Goal: Participate in discussion: Engage in conversation with other users on a specific topic

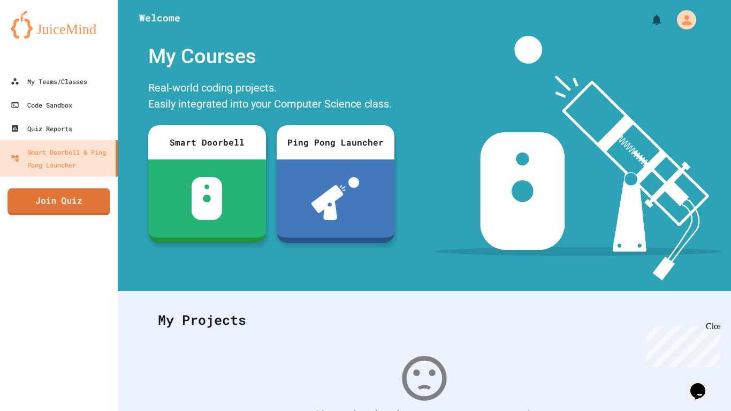
click at [82, 199] on link "Join Quiz" at bounding box center [58, 201] width 103 height 27
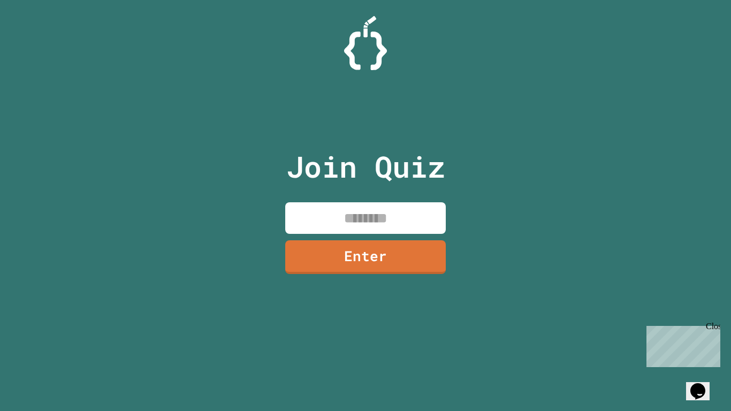
click at [340, 208] on input at bounding box center [365, 218] width 161 height 32
type input "********"
click at [335, 263] on link "Enter" at bounding box center [366, 256] width 162 height 35
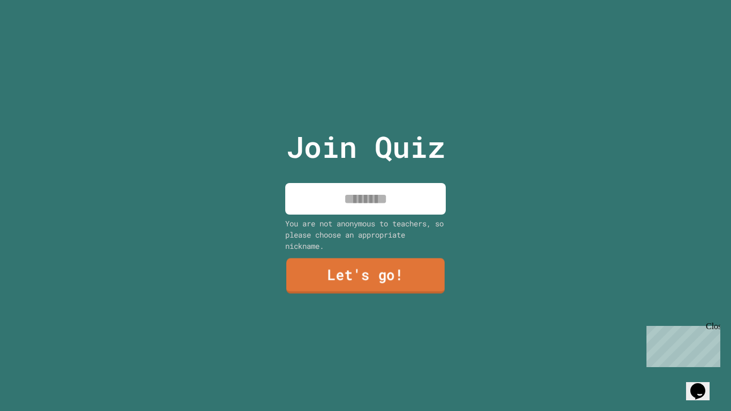
click at [335, 263] on link "Let's go!" at bounding box center [365, 275] width 158 height 35
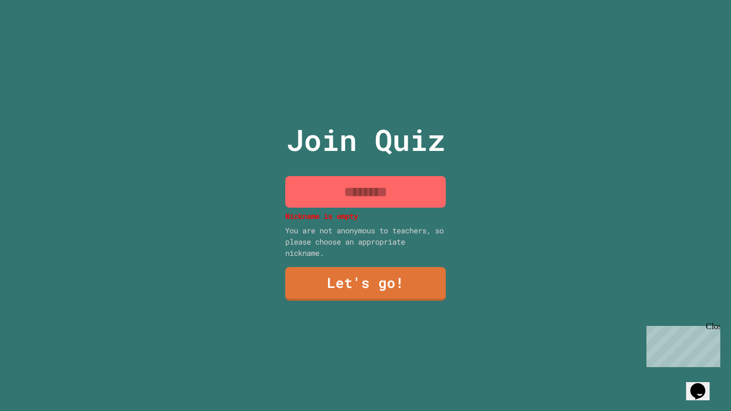
click at [366, 192] on input at bounding box center [365, 192] width 161 height 32
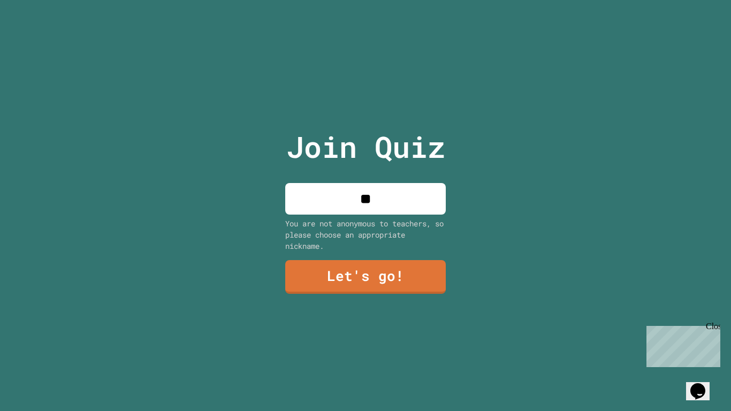
type input "*"
type input "*********"
click at [372, 280] on link "Let's go!" at bounding box center [365, 275] width 158 height 35
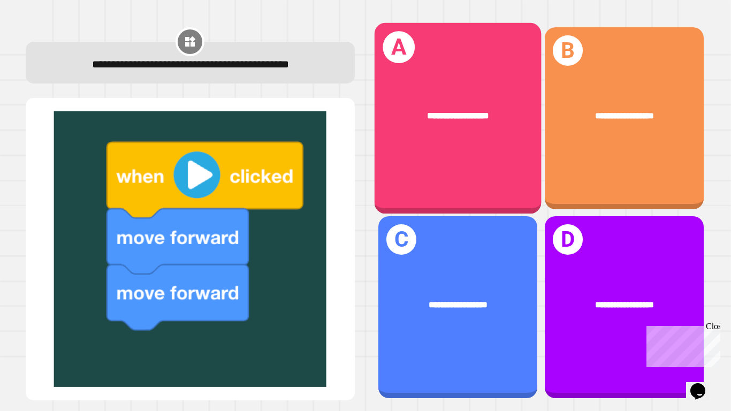
click at [444, 78] on div "**********" at bounding box center [457, 117] width 167 height 191
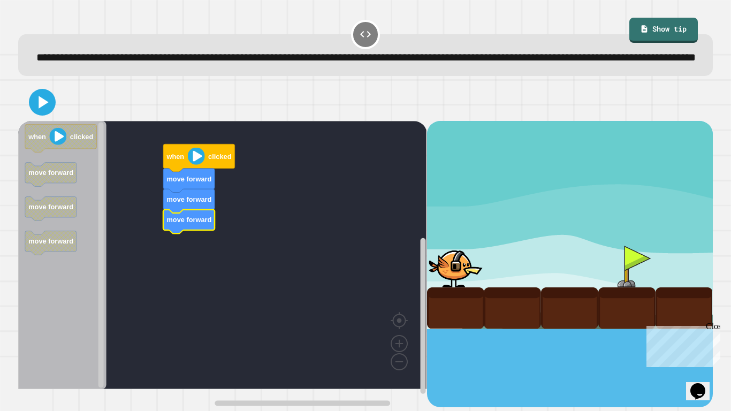
click at [196, 165] on image "Blockly Workspace" at bounding box center [196, 156] width 17 height 17
click at [52, 115] on icon at bounding box center [42, 102] width 26 height 26
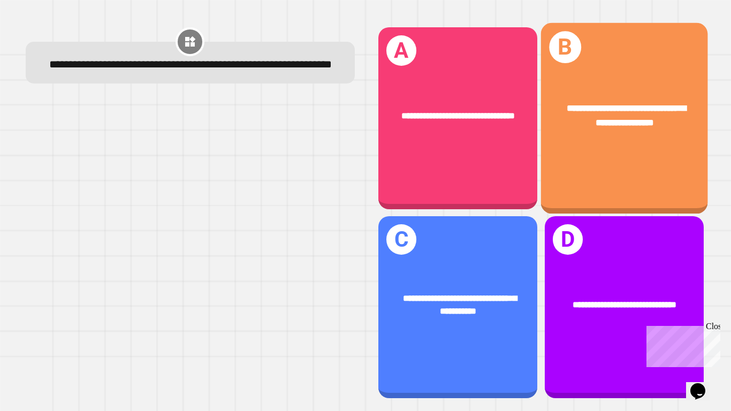
click at [600, 141] on div "**********" at bounding box center [624, 115] width 167 height 65
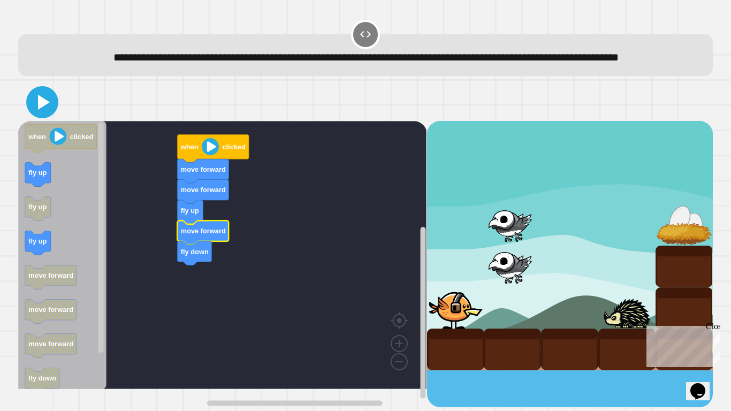
click at [35, 115] on icon at bounding box center [42, 102] width 26 height 26
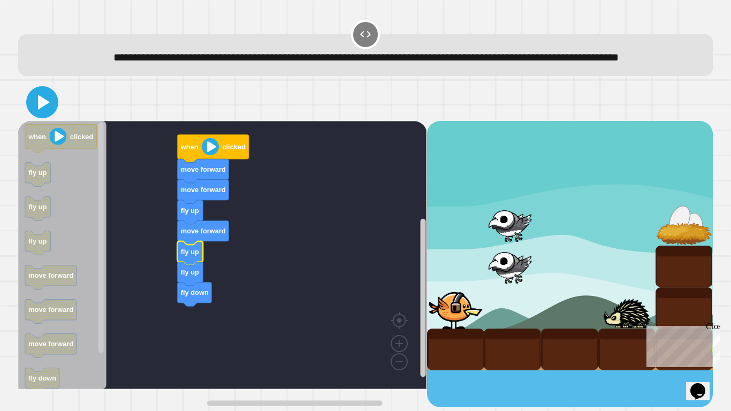
click at [47, 115] on icon at bounding box center [42, 102] width 26 height 26
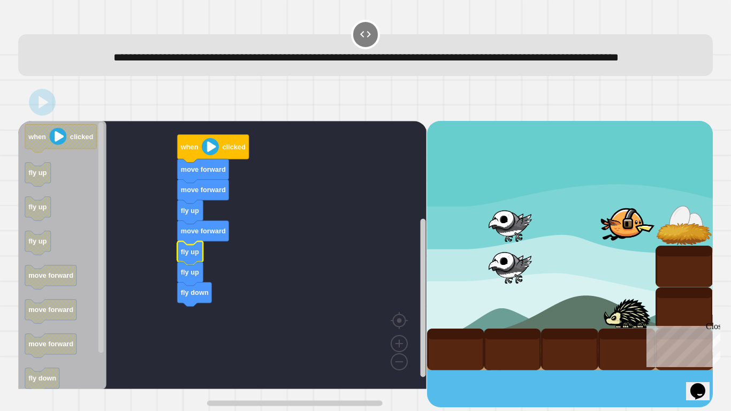
click at [709, 320] on div "Close" at bounding box center [712, 328] width 13 height 13
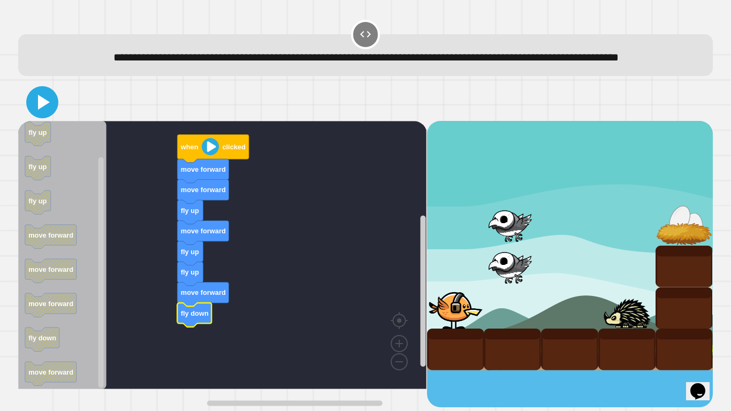
click at [39, 110] on icon at bounding box center [44, 102] width 12 height 15
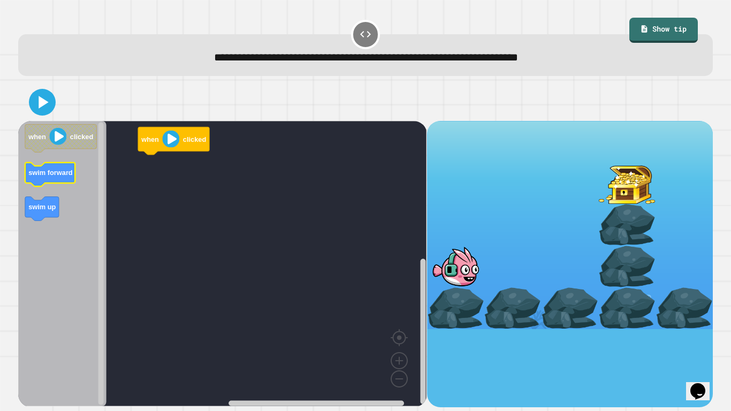
click at [61, 167] on icon "Blockly Workspace" at bounding box center [50, 175] width 50 height 24
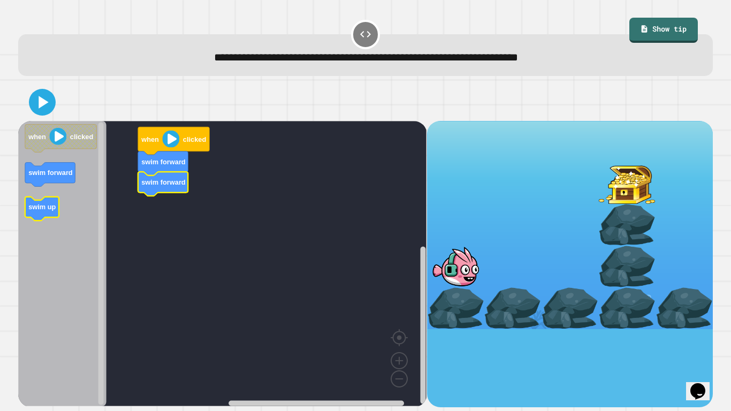
click at [35, 214] on icon "Blockly Workspace" at bounding box center [42, 209] width 34 height 24
click at [39, 214] on icon "Blockly Workspace" at bounding box center [42, 209] width 34 height 24
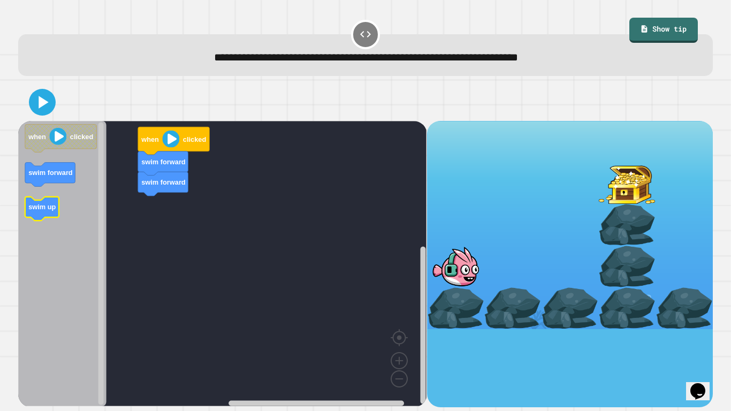
click at [39, 214] on icon "Blockly Workspace" at bounding box center [42, 209] width 34 height 24
click at [37, 201] on g "when clicked swim forward swim up" at bounding box center [61, 172] width 72 height 96
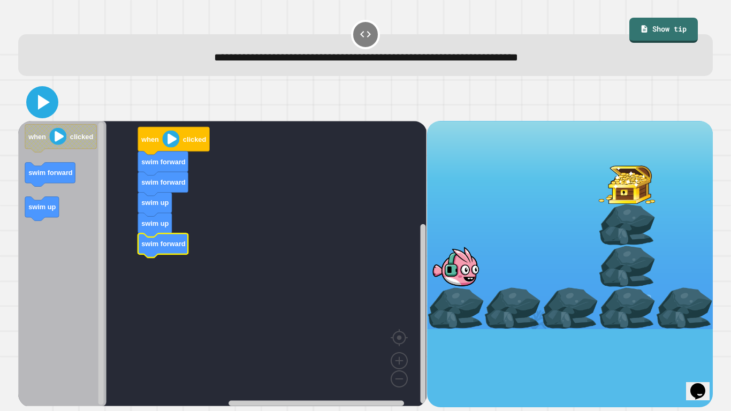
click at [39, 110] on icon at bounding box center [42, 102] width 26 height 26
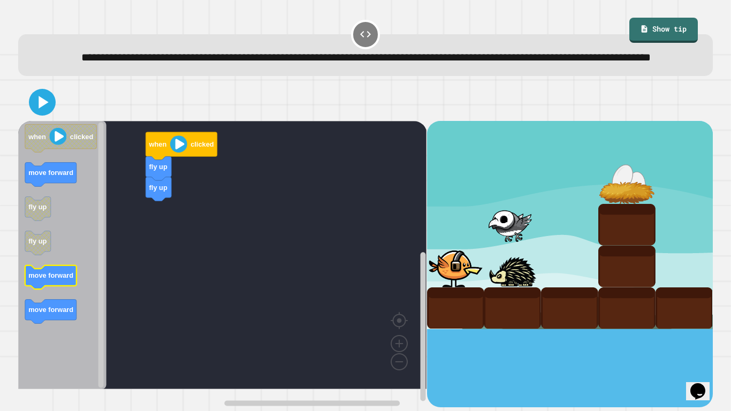
click at [61, 279] on text "move forward" at bounding box center [50, 275] width 45 height 8
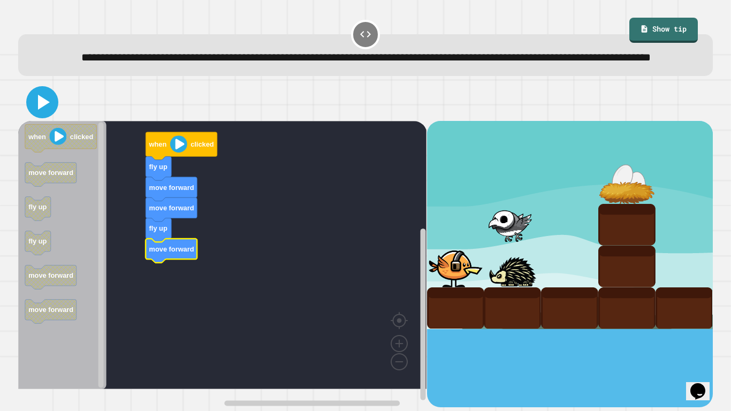
click at [49, 115] on icon at bounding box center [42, 102] width 26 height 26
click at [145, 243] on rect "Blockly Workspace" at bounding box center [222, 255] width 409 height 268
click at [150, 232] on text "fly up" at bounding box center [158, 228] width 18 height 8
click at [47, 110] on icon at bounding box center [44, 102] width 12 height 15
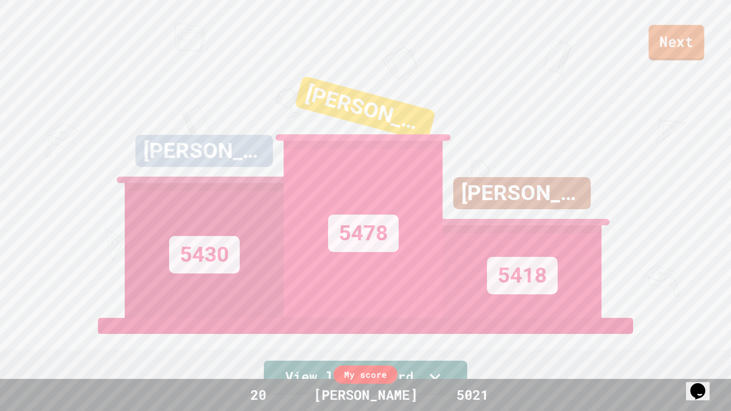
click at [679, 44] on link "Next" at bounding box center [677, 42] width 56 height 35
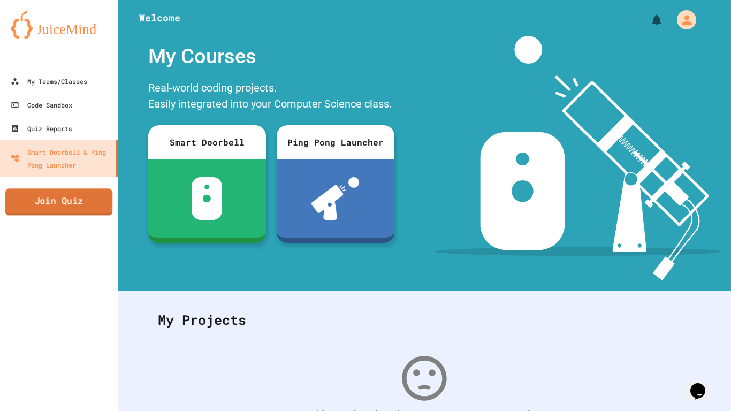
click at [96, 204] on link "Join Quiz" at bounding box center [59, 201] width 108 height 27
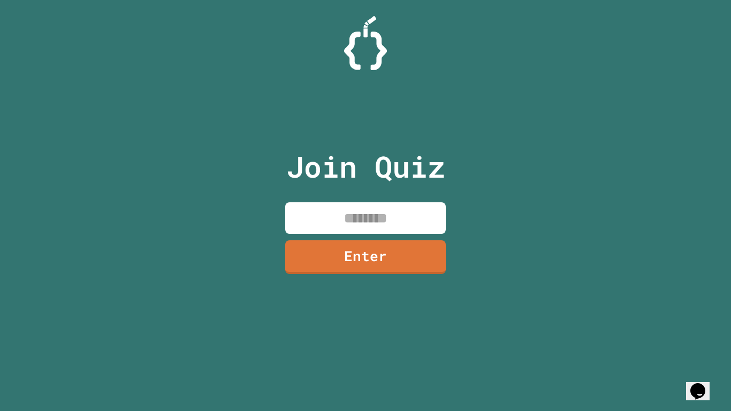
click at [387, 215] on input at bounding box center [365, 218] width 161 height 32
type input "********"
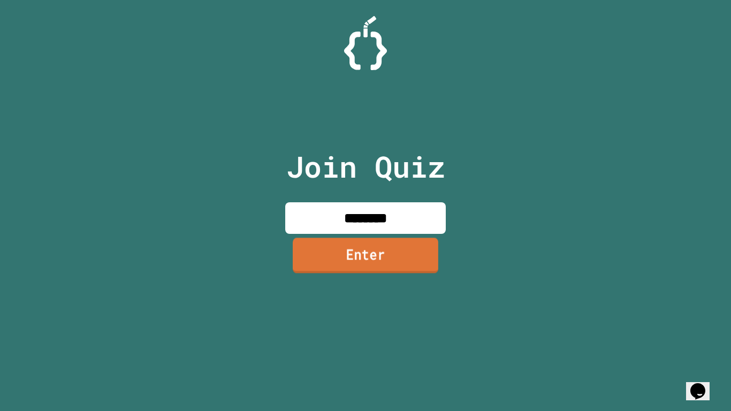
click at [398, 242] on link "Enter" at bounding box center [366, 255] width 146 height 35
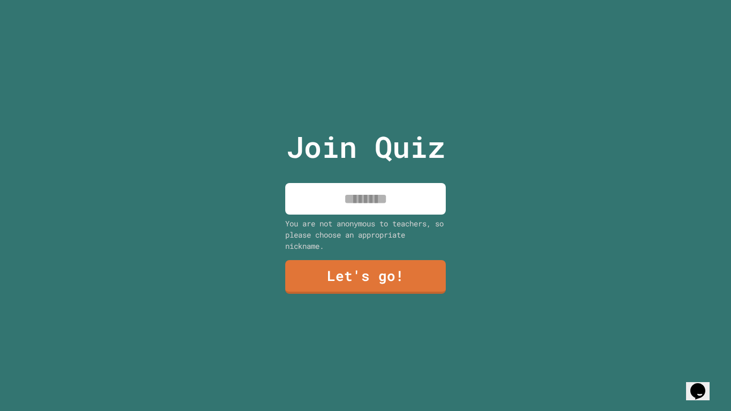
click at [373, 212] on input at bounding box center [365, 199] width 161 height 32
type input "*********"
click at [392, 260] on link "Let's go!" at bounding box center [365, 275] width 158 height 35
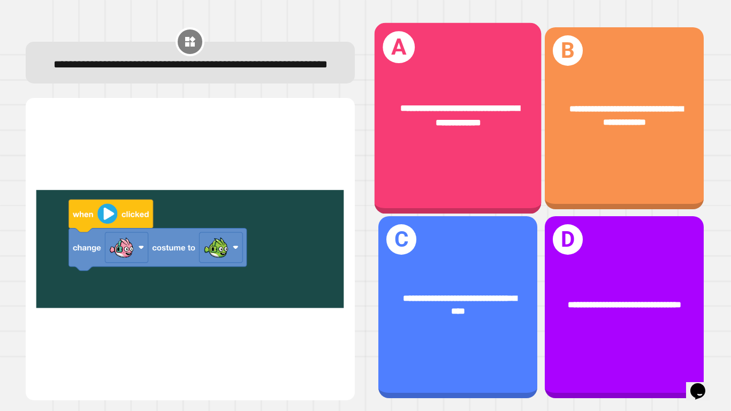
click at [463, 134] on div "**********" at bounding box center [457, 115] width 167 height 65
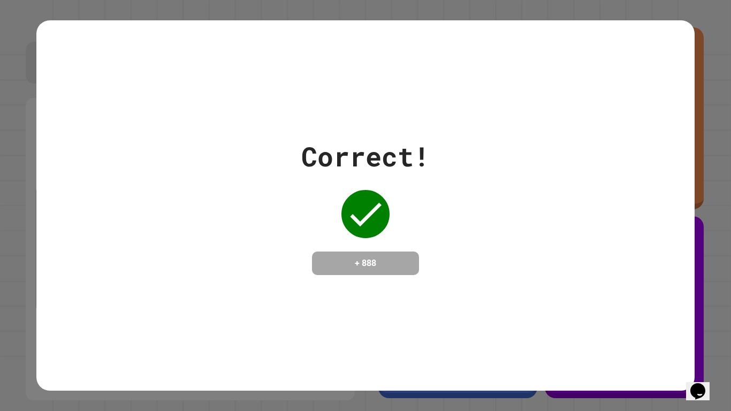
click at [404, 320] on div "Correct! + 888" at bounding box center [365, 205] width 658 height 370
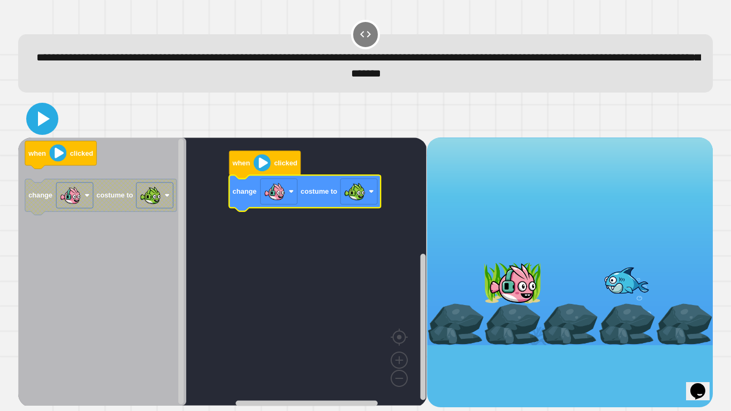
click at [39, 132] on icon at bounding box center [42, 119] width 26 height 26
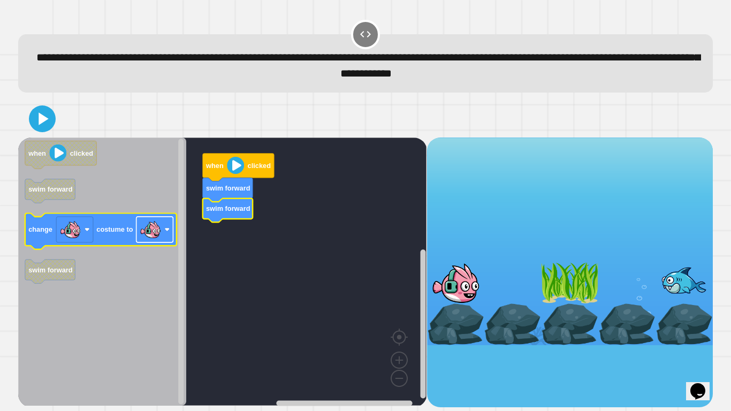
click at [161, 229] on image "Blockly Workspace" at bounding box center [150, 229] width 21 height 21
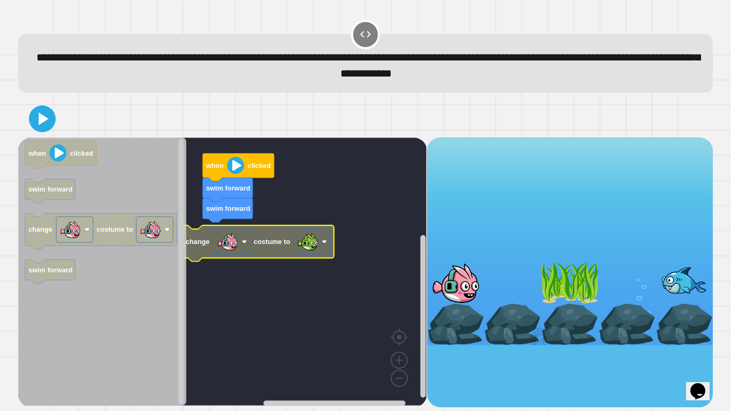
click at [300, 234] on image "Blockly Workspace" at bounding box center [307, 241] width 21 height 21
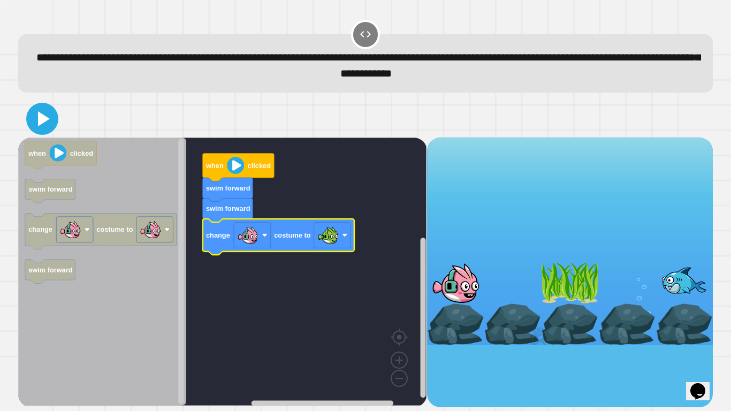
click at [40, 126] on icon at bounding box center [44, 118] width 12 height 15
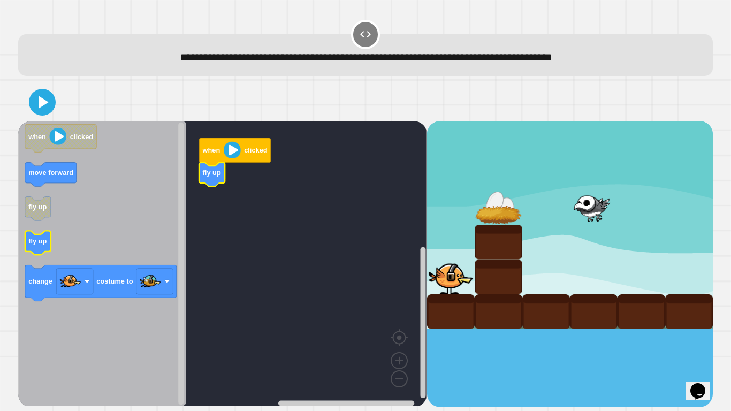
click at [43, 236] on icon "Blockly Workspace" at bounding box center [38, 243] width 26 height 24
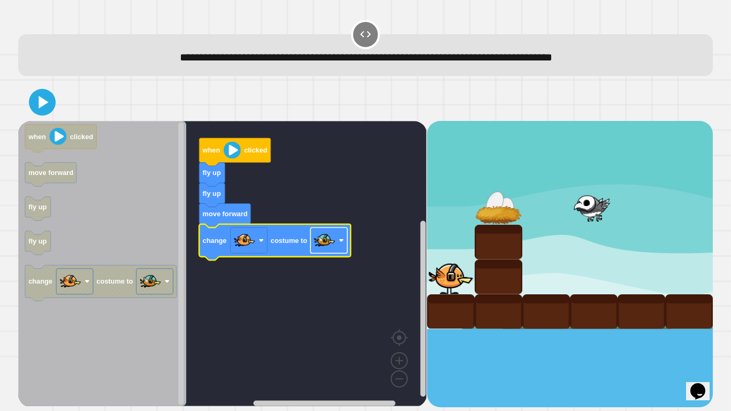
click at [319, 237] on image "Blockly Workspace" at bounding box center [324, 240] width 21 height 21
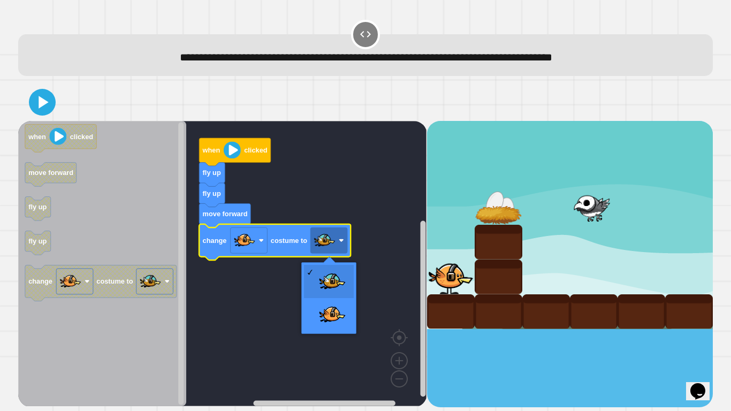
click at [328, 219] on rect "Blockly Workspace" at bounding box center [222, 263] width 409 height 285
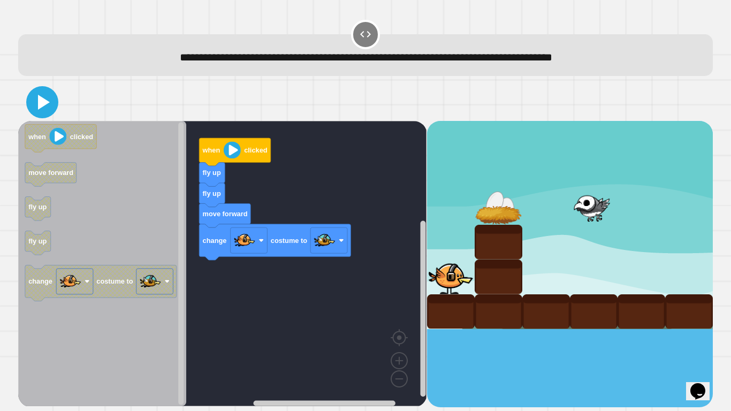
click at [49, 108] on icon at bounding box center [42, 102] width 26 height 26
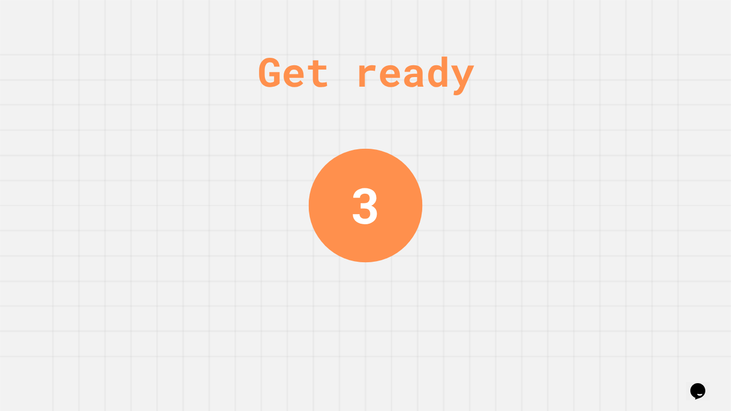
click at [119, 137] on div "Get ready 3" at bounding box center [365, 205] width 731 height 411
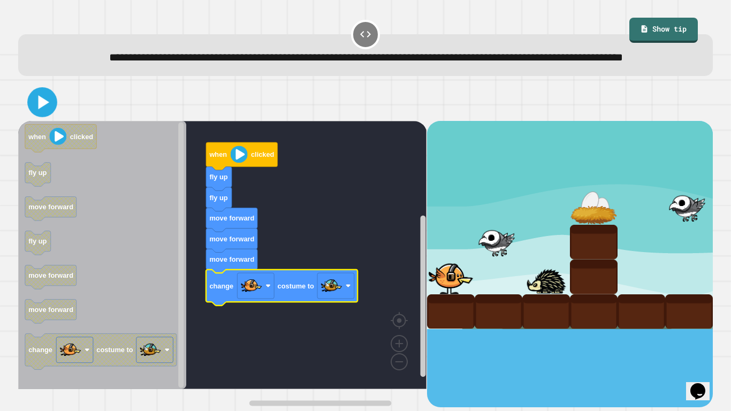
click at [42, 109] on icon at bounding box center [44, 102] width 11 height 14
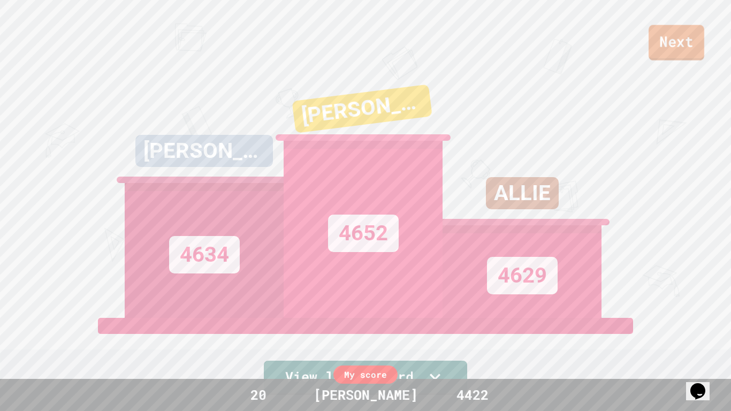
click at [658, 39] on link "Next" at bounding box center [677, 42] width 56 height 35
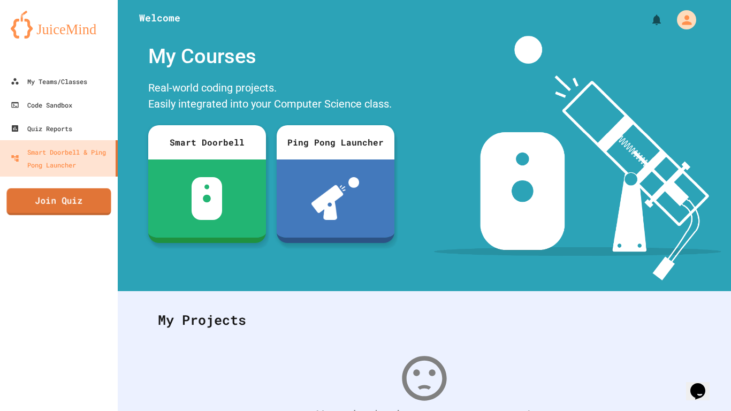
click at [72, 202] on link "Join Quiz" at bounding box center [58, 201] width 104 height 27
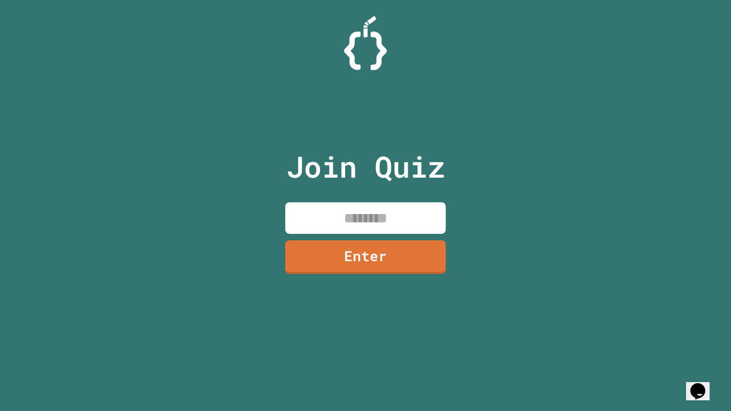
click at [415, 211] on input at bounding box center [365, 218] width 161 height 32
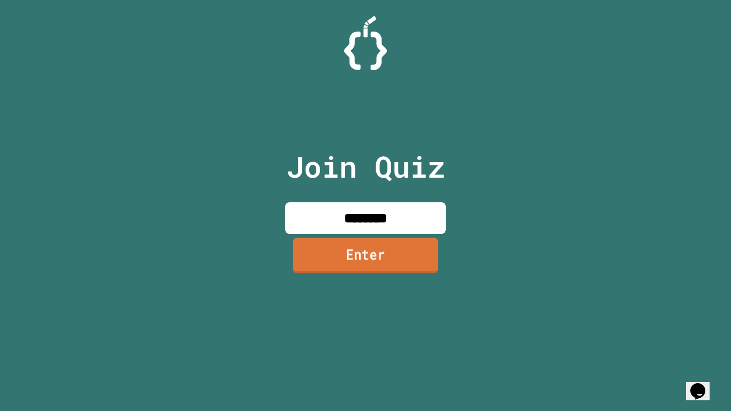
type input "********"
click at [428, 251] on link "Enter" at bounding box center [366, 255] width 146 height 35
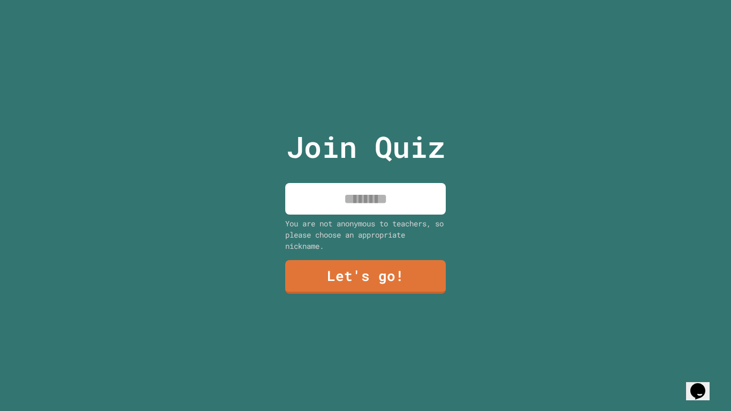
click at [341, 205] on input at bounding box center [365, 199] width 161 height 32
type input "*********"
click at [343, 274] on link "Let's go!" at bounding box center [365, 275] width 158 height 35
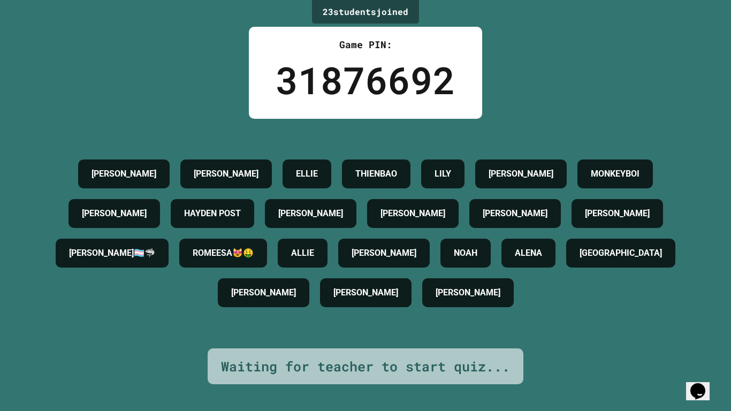
click at [328, 268] on div "ALLIE" at bounding box center [303, 253] width 50 height 29
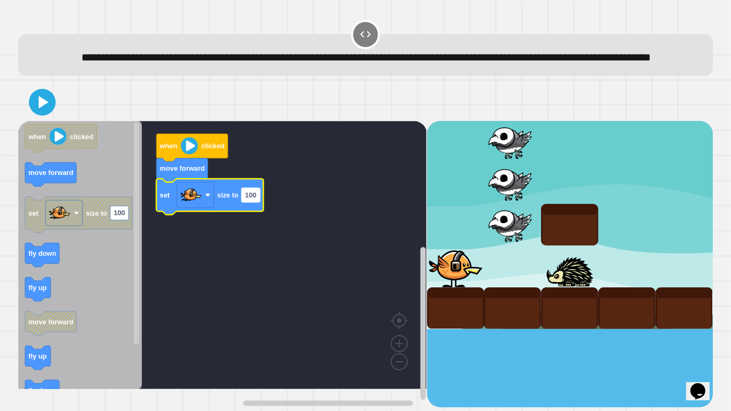
click at [250, 199] on text "100" at bounding box center [250, 195] width 11 height 8
type input "***"
click at [43, 110] on icon at bounding box center [44, 102] width 12 height 15
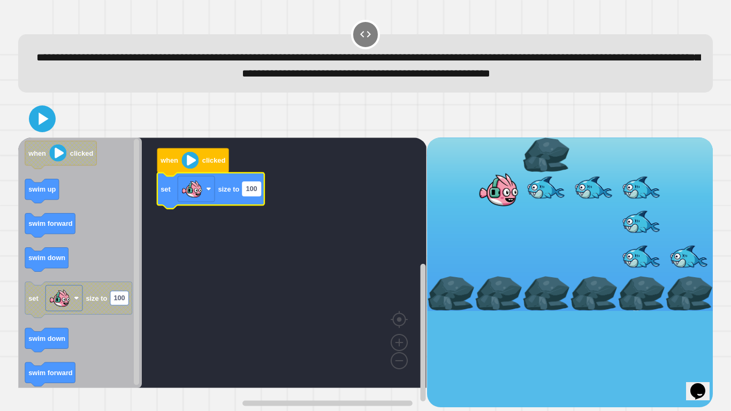
click at [248, 193] on text "100" at bounding box center [251, 189] width 11 height 8
type input "***"
click at [41, 126] on icon at bounding box center [44, 118] width 12 height 15
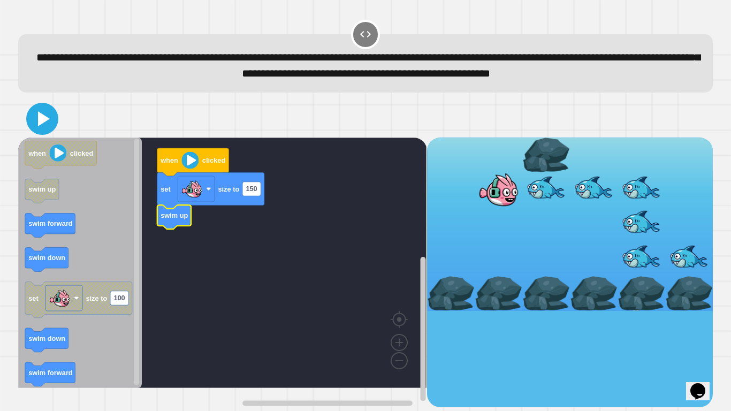
click at [44, 132] on icon at bounding box center [42, 119] width 26 height 26
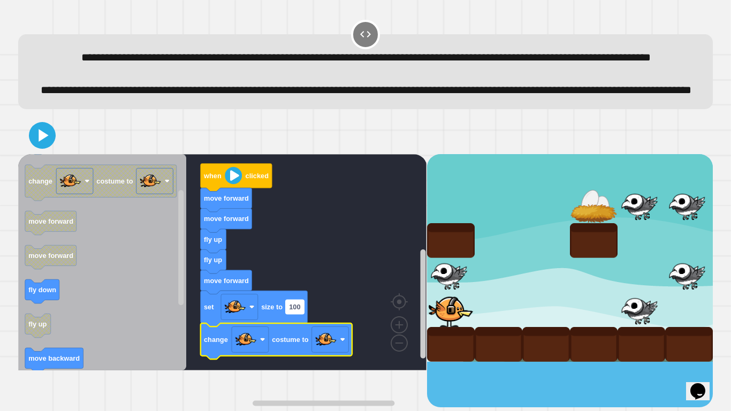
click at [293, 314] on rect "Blockly Workspace" at bounding box center [295, 307] width 18 height 14
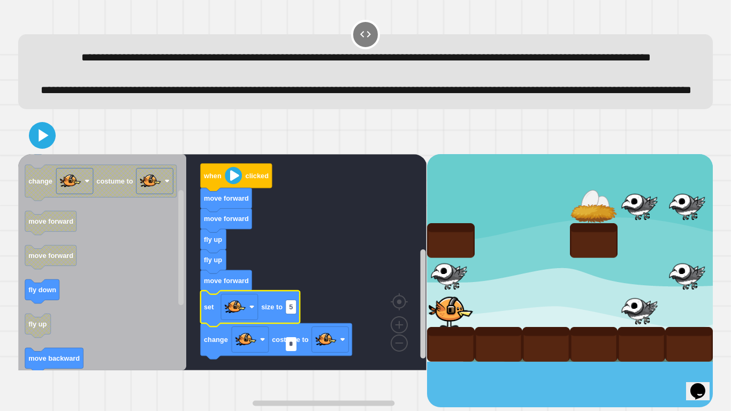
type input "**"
click at [342, 320] on image "Blockly Workspace" at bounding box center [343, 339] width 5 height 5
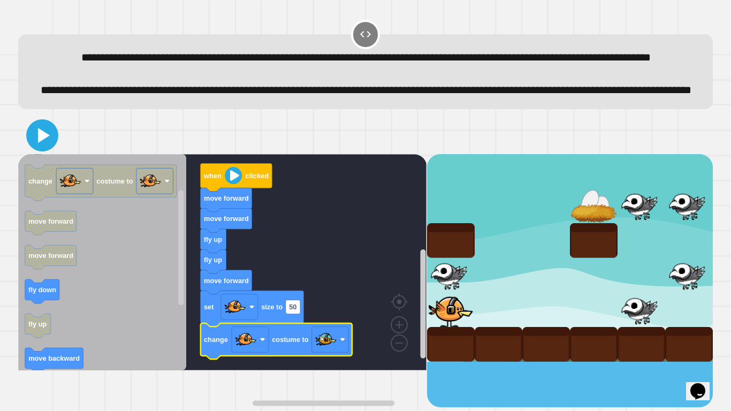
click at [43, 143] on icon at bounding box center [44, 135] width 12 height 15
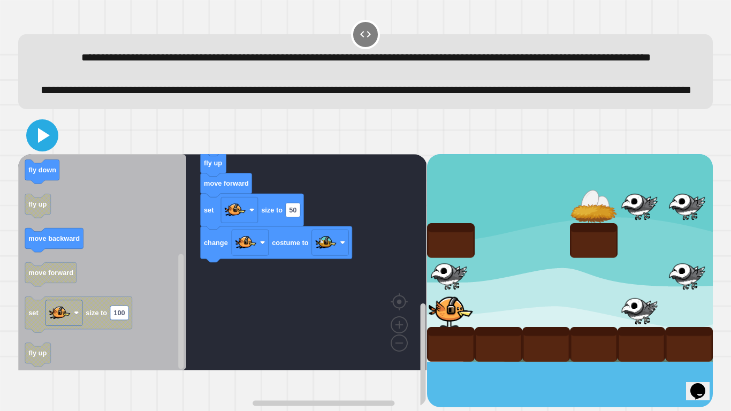
click at [48, 148] on icon at bounding box center [42, 136] width 26 height 26
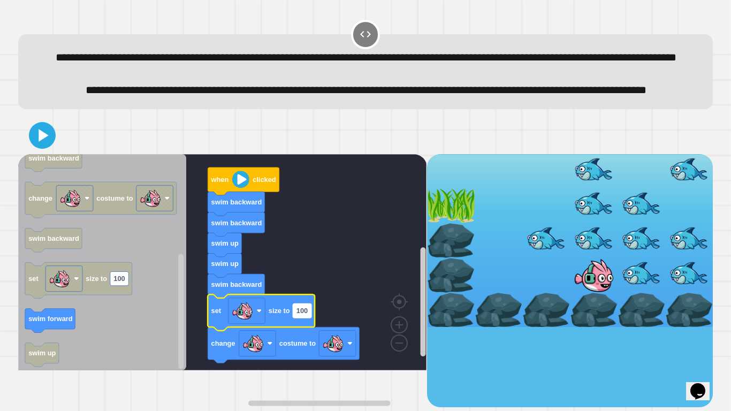
click at [298, 315] on text "100" at bounding box center [302, 311] width 11 height 8
type input "**"
click at [326, 320] on image "Blockly Workspace" at bounding box center [333, 342] width 21 height 21
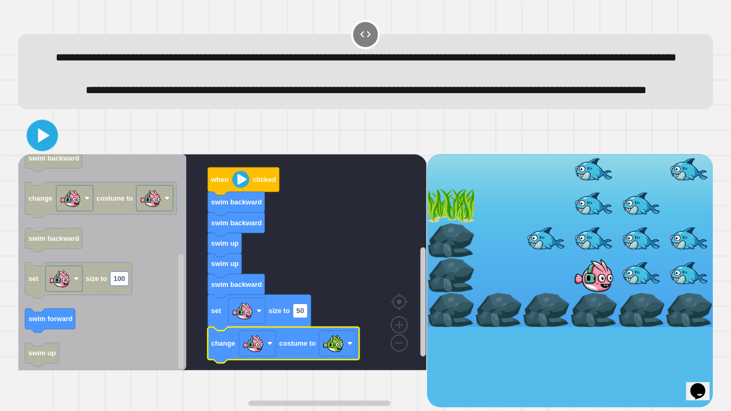
click at [41, 142] on icon at bounding box center [44, 135] width 12 height 14
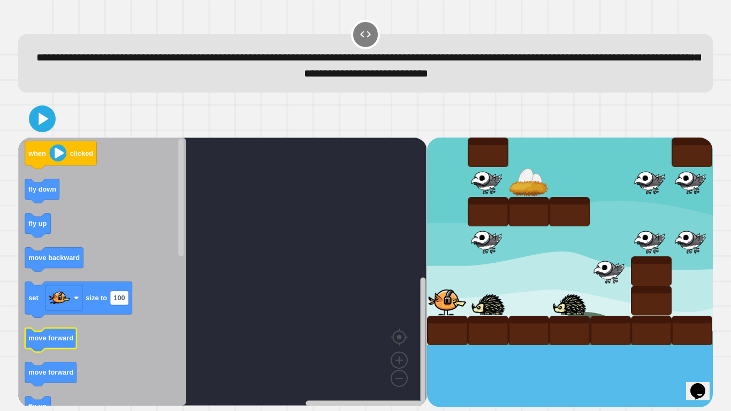
click at [71, 320] on text "move forward" at bounding box center [50, 339] width 45 height 8
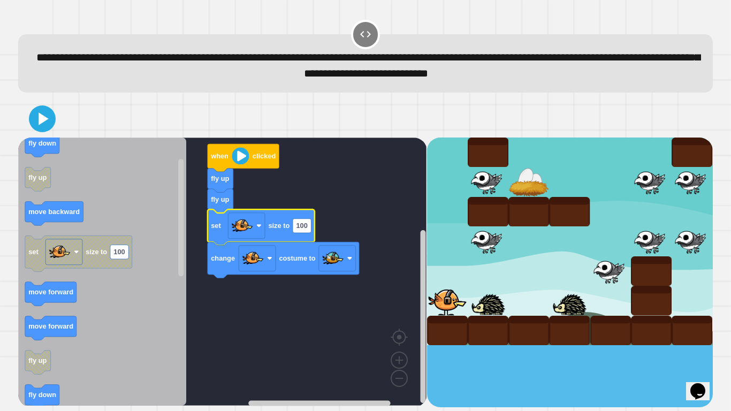
click at [312, 227] on icon "Blockly Workspace" at bounding box center [261, 227] width 107 height 36
click at [298, 227] on text "100" at bounding box center [302, 226] width 11 height 8
type input "**"
click at [37, 117] on icon at bounding box center [42, 119] width 26 height 26
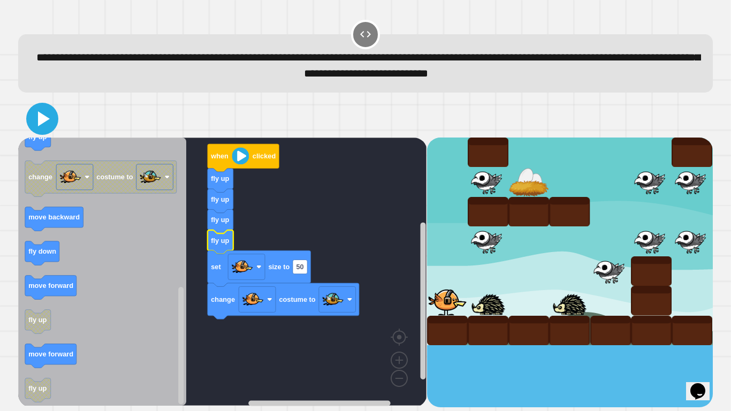
click at [43, 115] on icon at bounding box center [42, 119] width 26 height 26
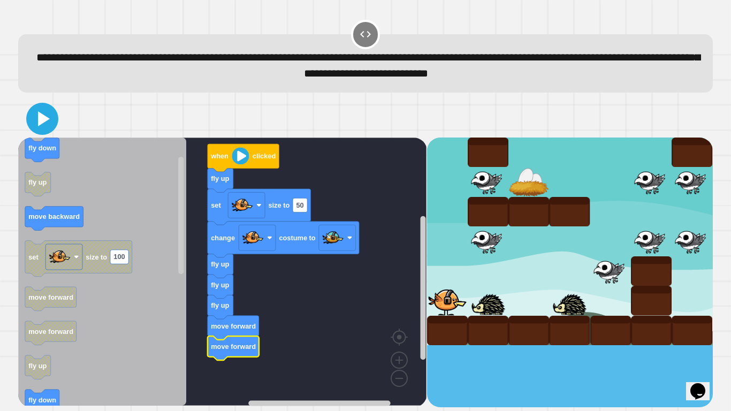
click at [43, 123] on icon at bounding box center [44, 118] width 12 height 15
